Goal: Entertainment & Leisure: Consume media (video, audio)

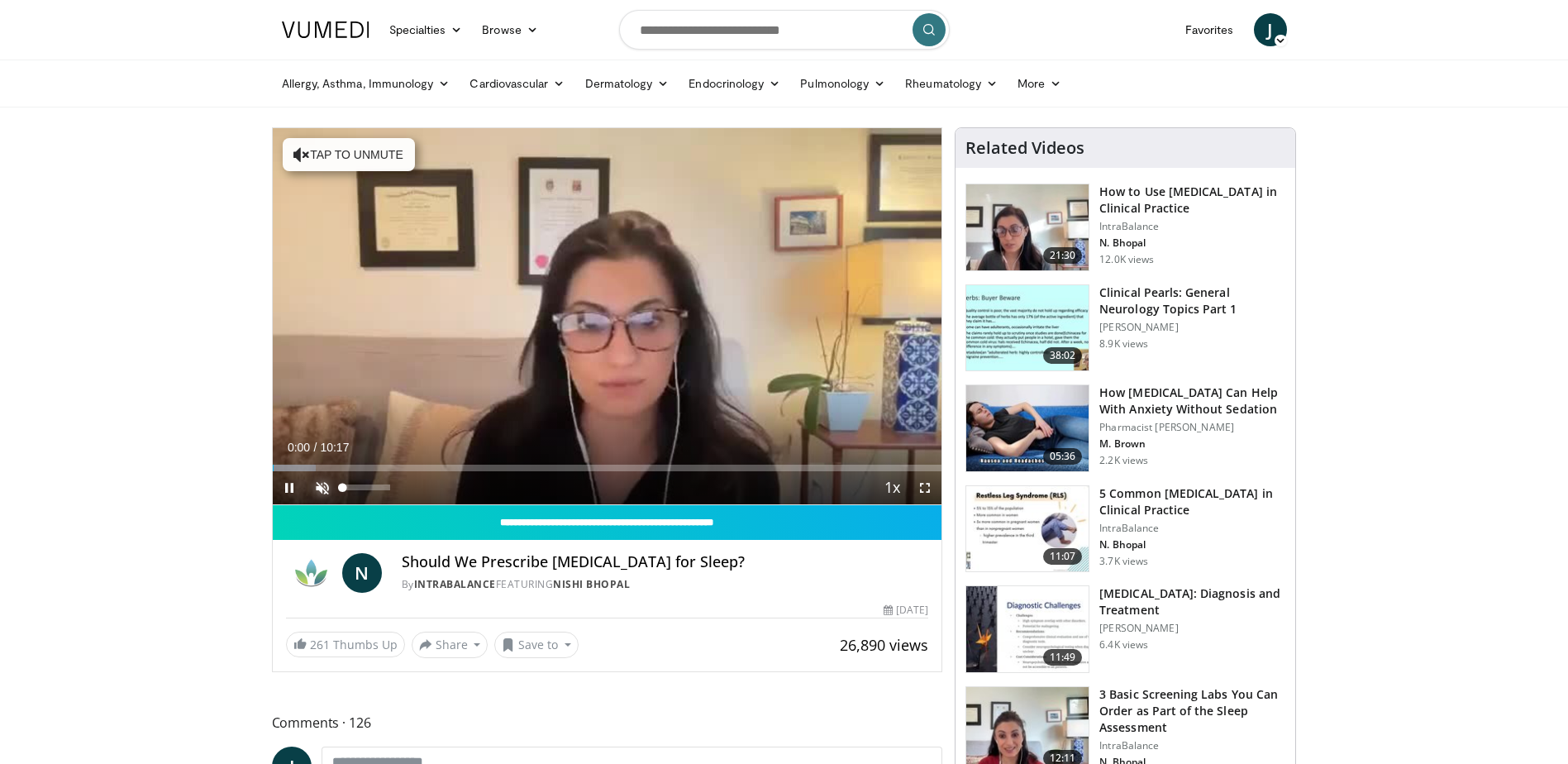
click at [321, 491] on span "Video Player" at bounding box center [322, 487] width 33 height 33
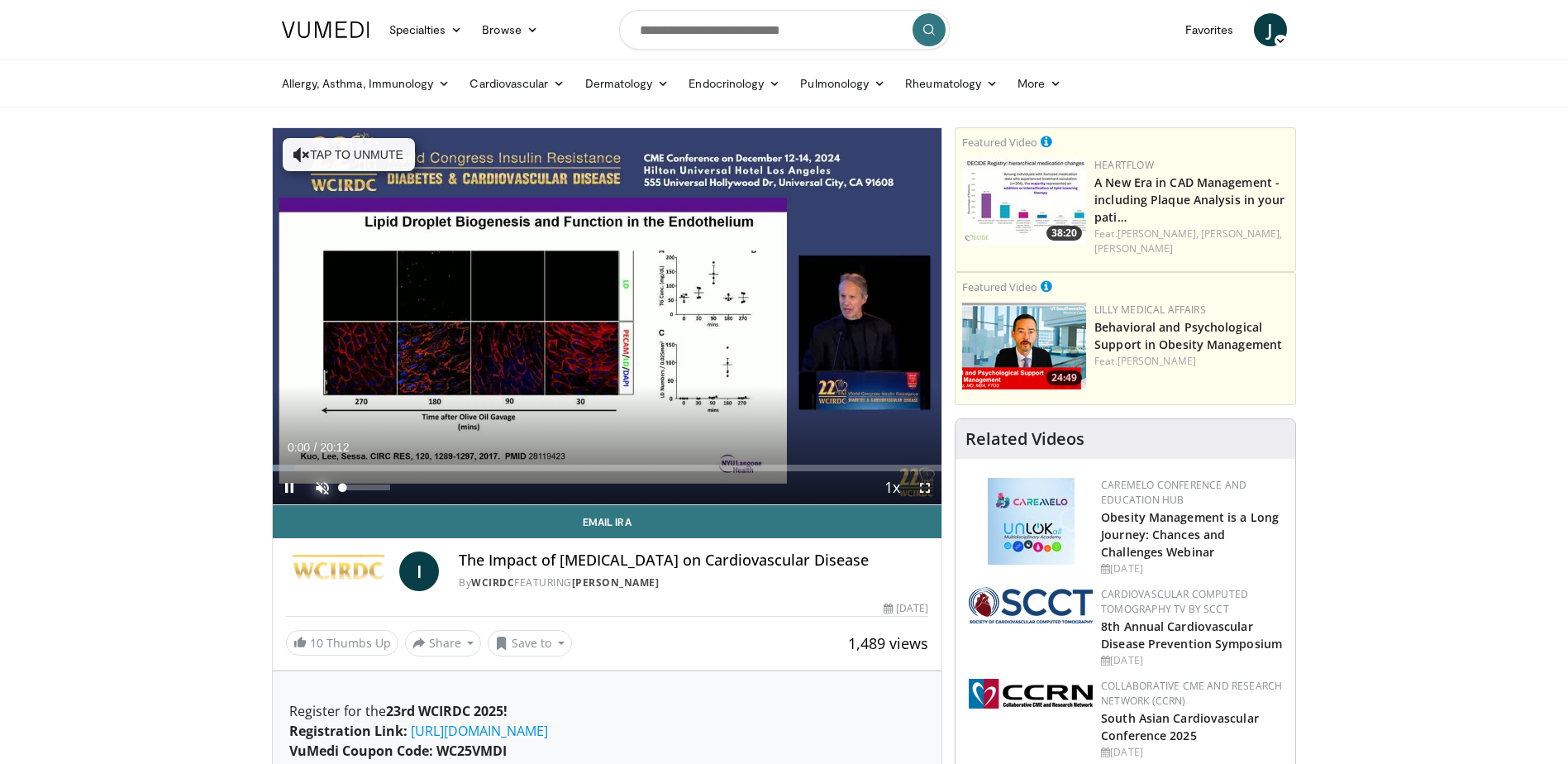
click at [320, 485] on span "Video Player" at bounding box center [322, 487] width 33 height 33
click at [933, 488] on span "Video Player" at bounding box center [925, 487] width 33 height 33
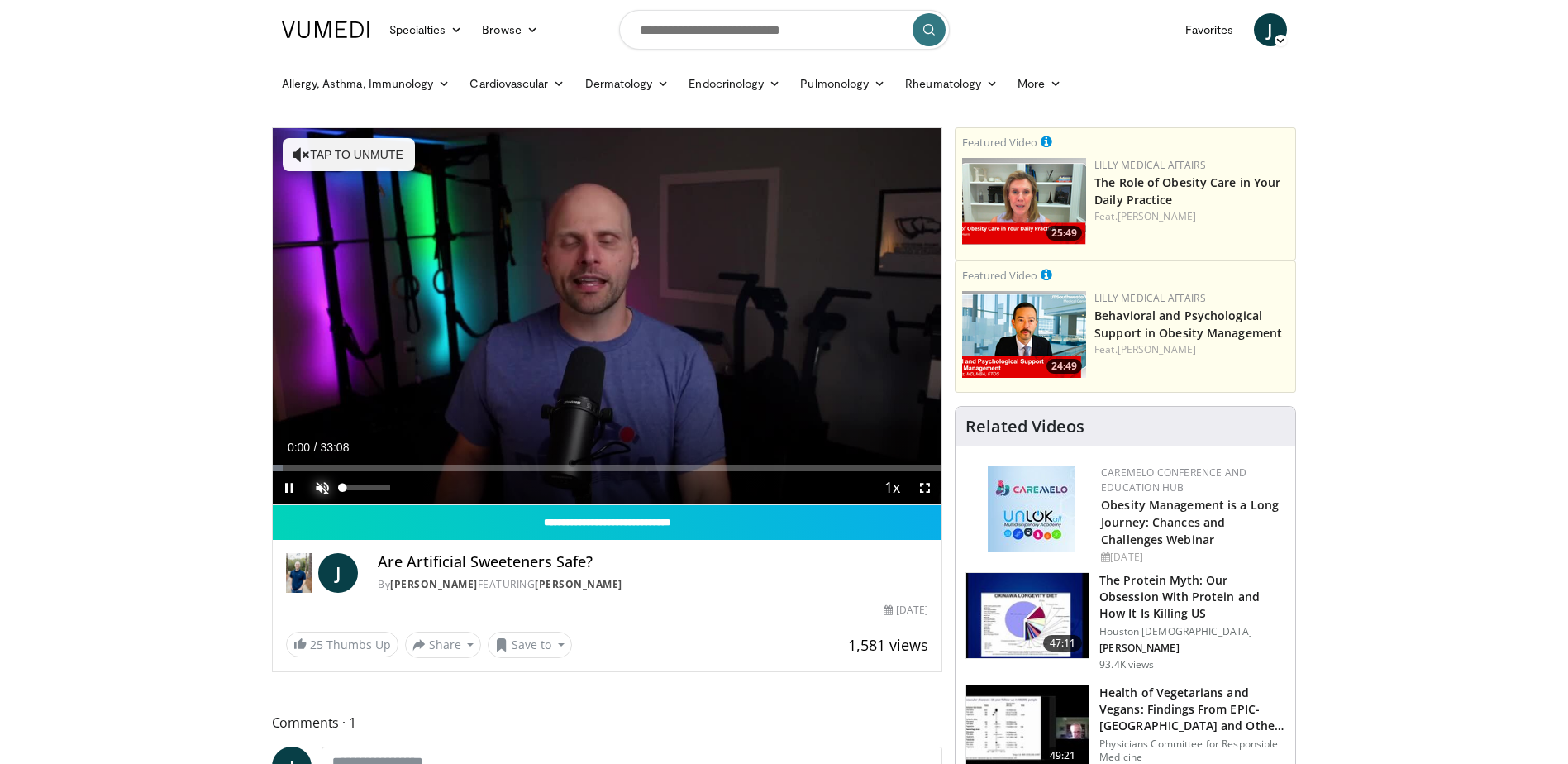
click at [319, 489] on span "Video Player" at bounding box center [322, 487] width 33 height 33
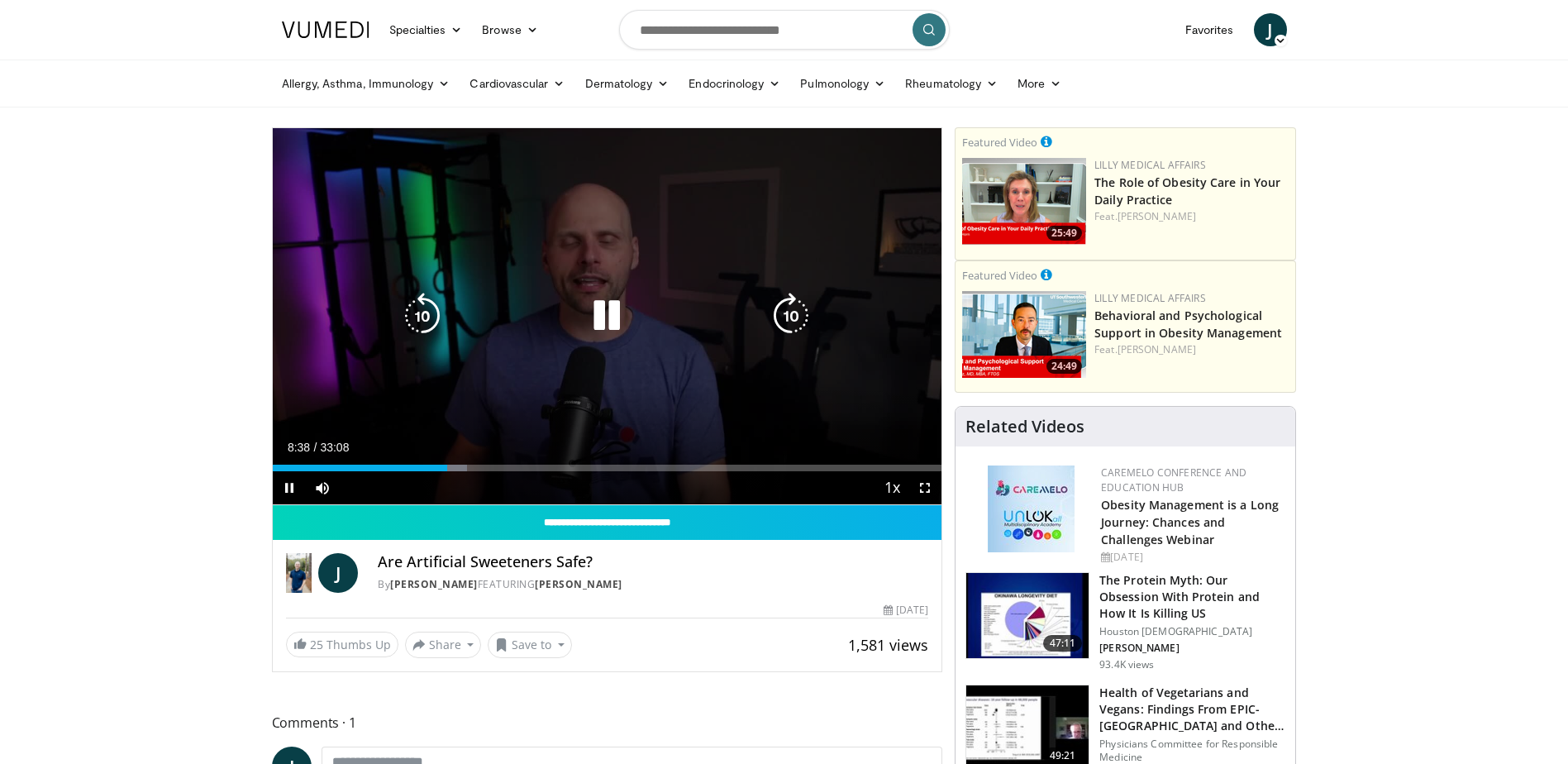
click at [603, 315] on icon "Video Player" at bounding box center [607, 315] width 46 height 46
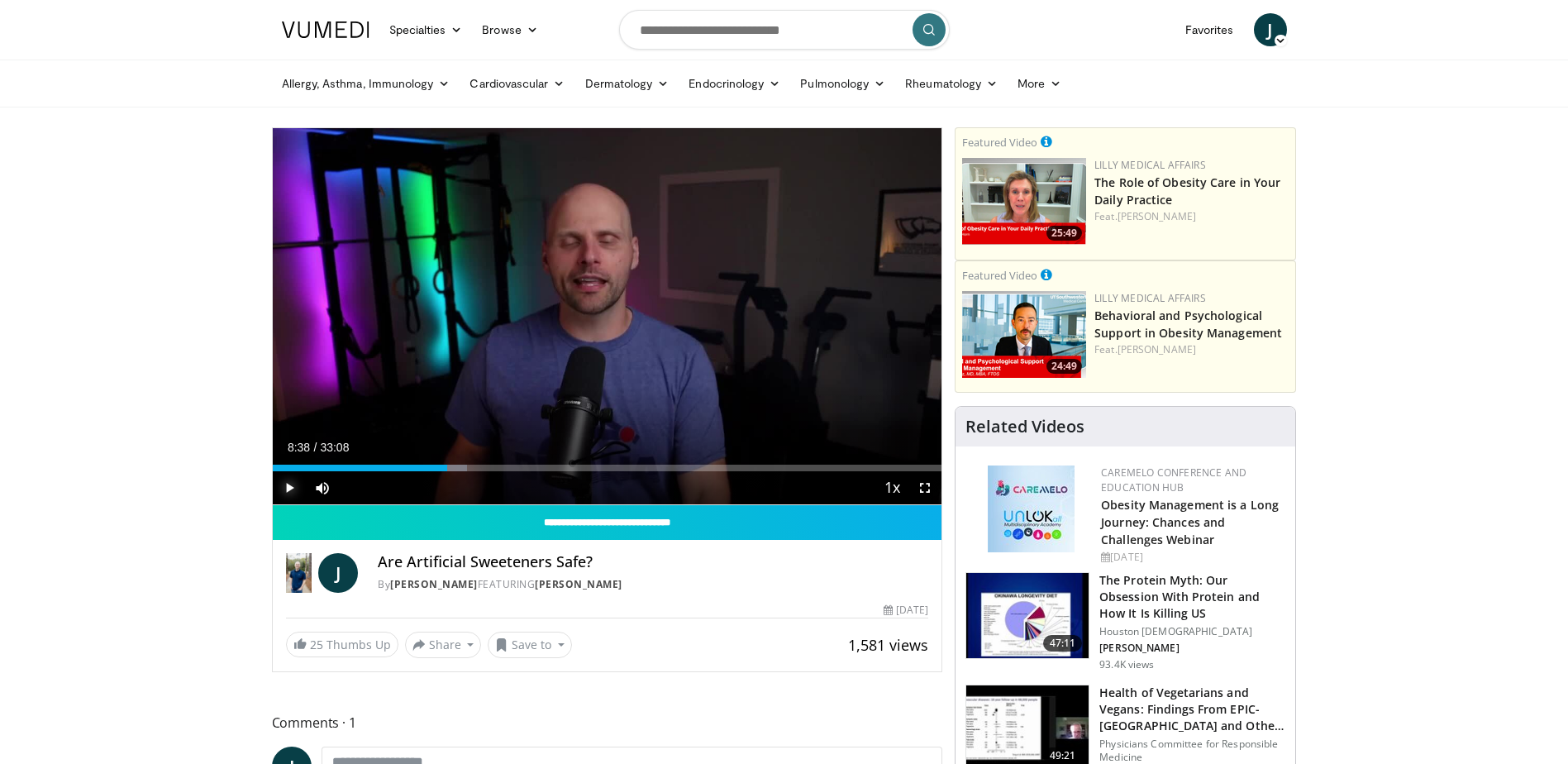
click at [288, 488] on span "Video Player" at bounding box center [289, 487] width 33 height 33
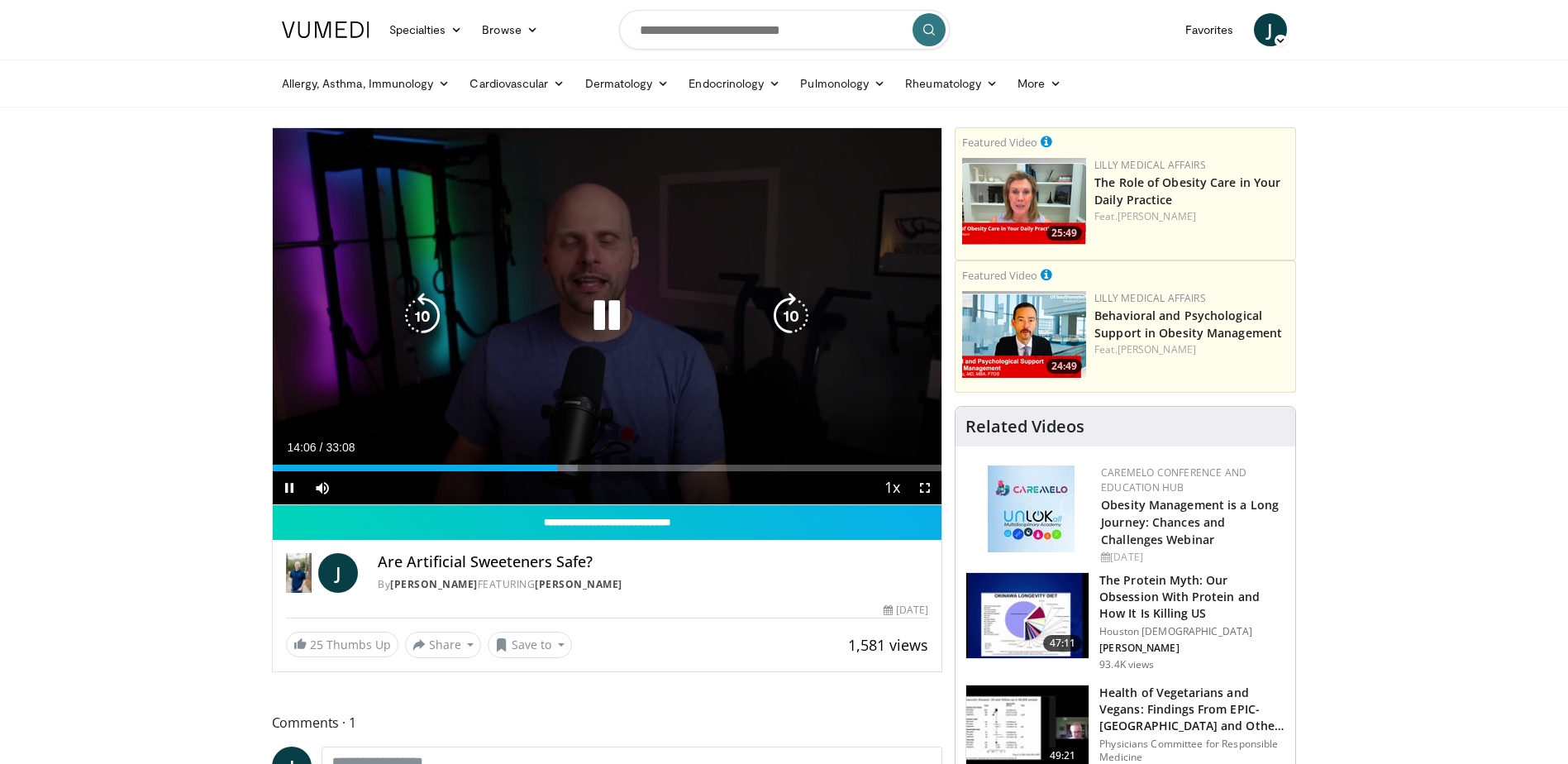
click at [424, 318] on icon "Video Player" at bounding box center [422, 315] width 46 height 46
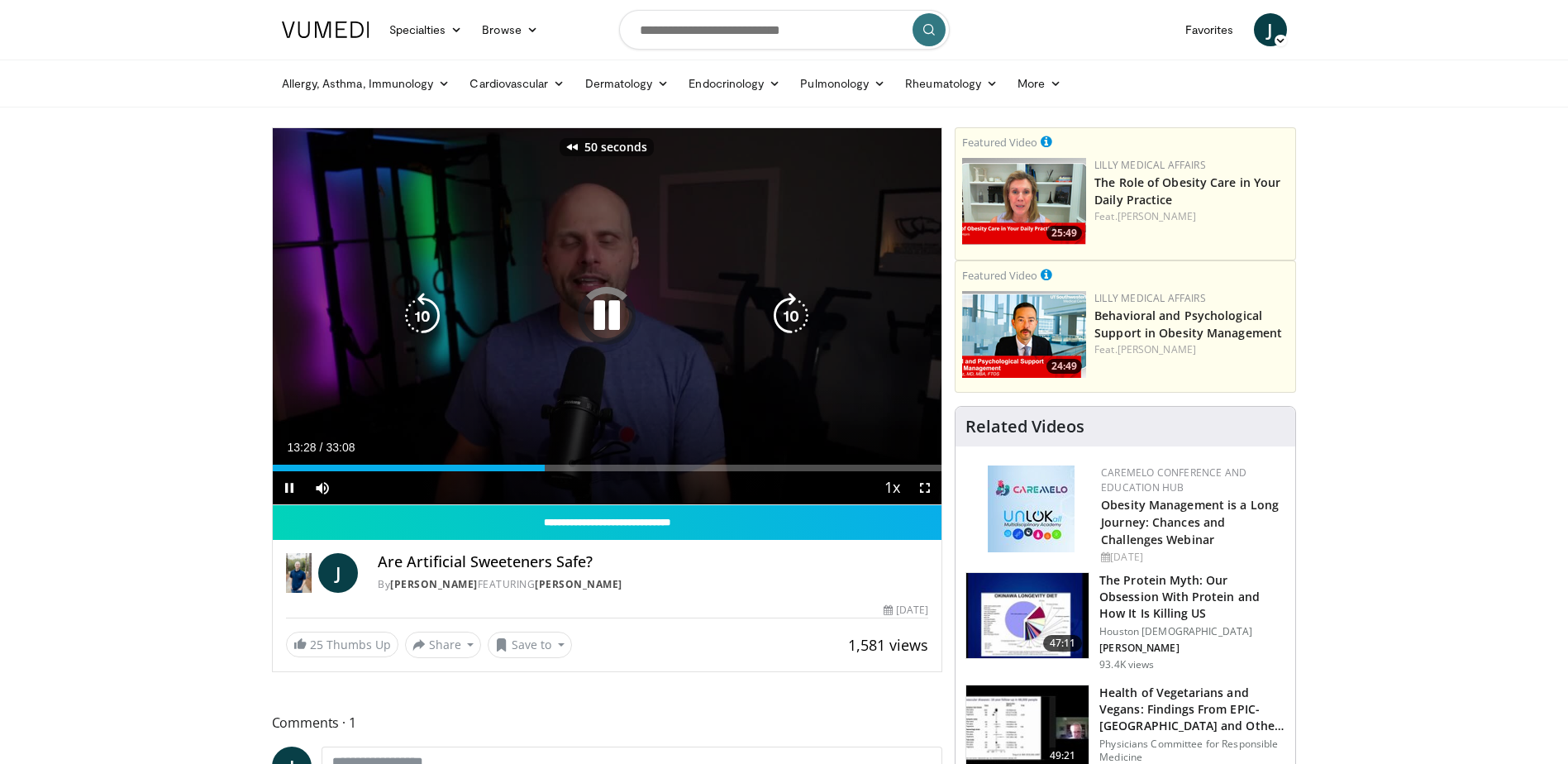
click at [424, 318] on icon "Video Player" at bounding box center [422, 315] width 46 height 46
click at [609, 314] on icon "Video Player" at bounding box center [607, 315] width 46 height 46
click at [603, 314] on icon "Video Player" at bounding box center [607, 315] width 46 height 46
